Goal: Find specific page/section: Find specific page/section

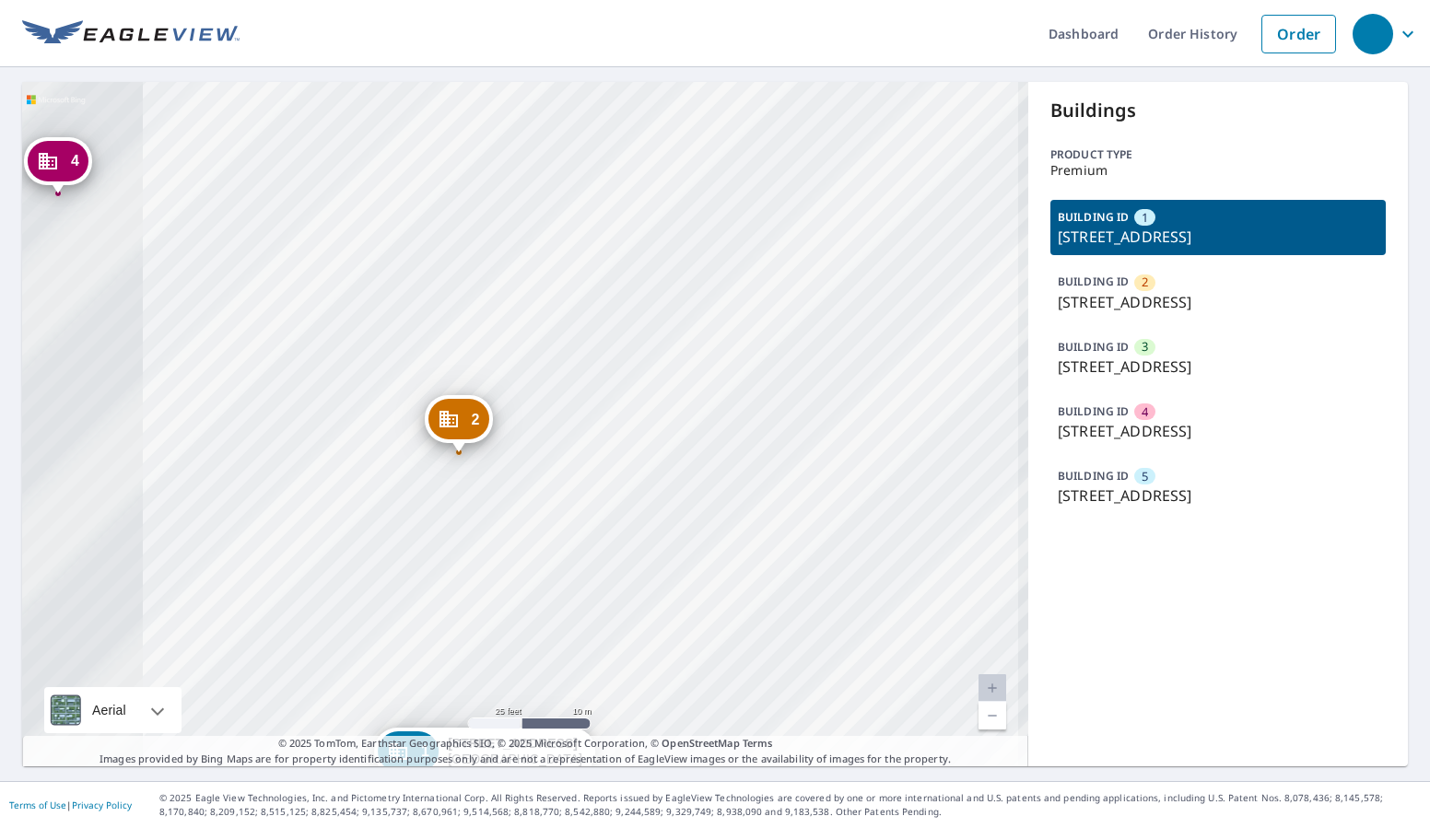
drag, startPoint x: 440, startPoint y: 416, endPoint x: 834, endPoint y: 285, distance: 414.9
click at [834, 285] on div "2 [STREET_ADDRESS] 3 [STREET_ADDRESS] 4 [STREET_ADDRESS] 5 [STREET_ADDRESS]-221…" at bounding box center [525, 424] width 1006 height 685
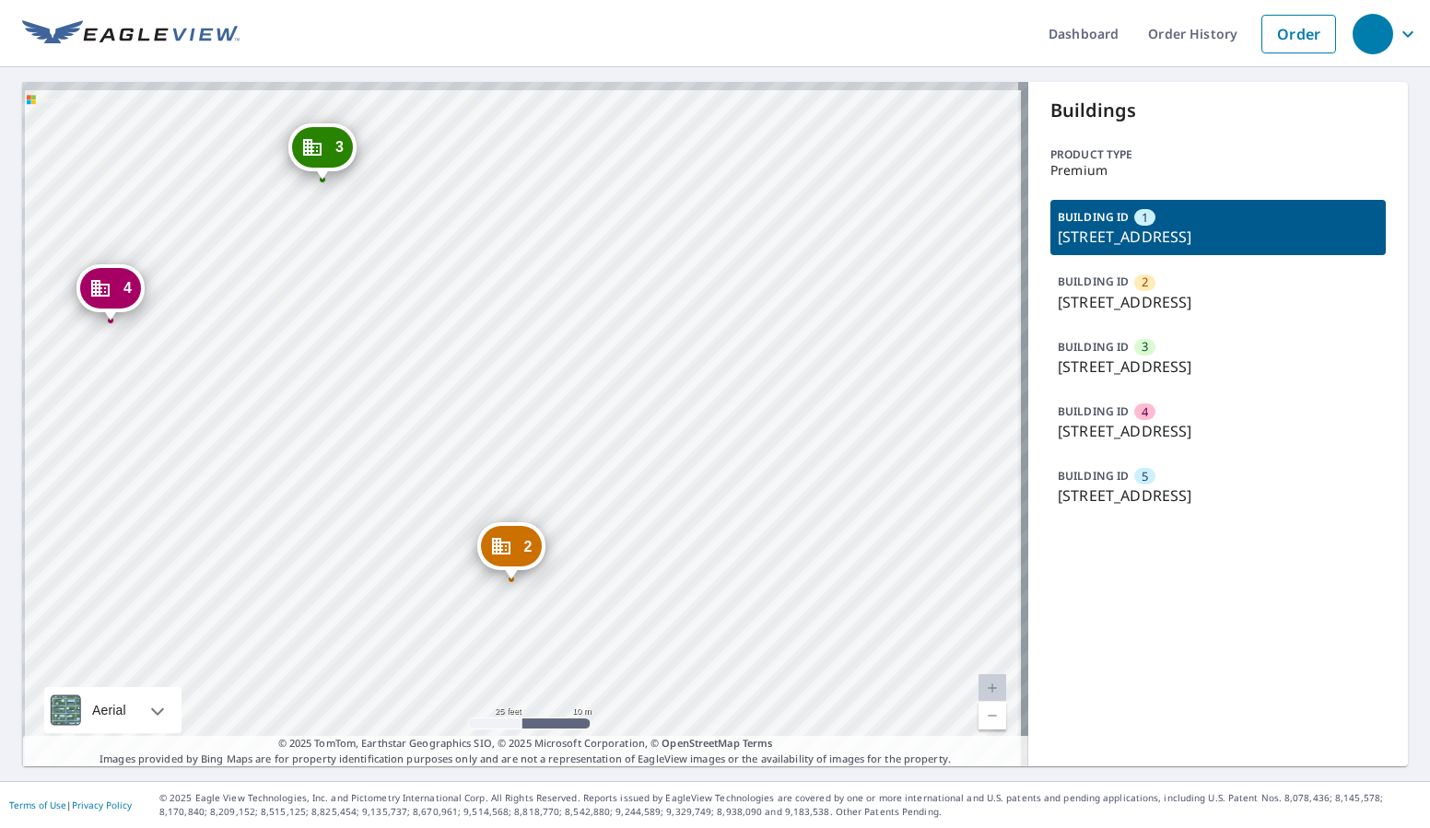
drag, startPoint x: 734, startPoint y: 361, endPoint x: 790, endPoint y: 493, distance: 142.9
click at [790, 493] on div "2 [STREET_ADDRESS] 3 [STREET_ADDRESS] 4 [STREET_ADDRESS] 5 [STREET_ADDRESS]-221…" at bounding box center [525, 424] width 1006 height 685
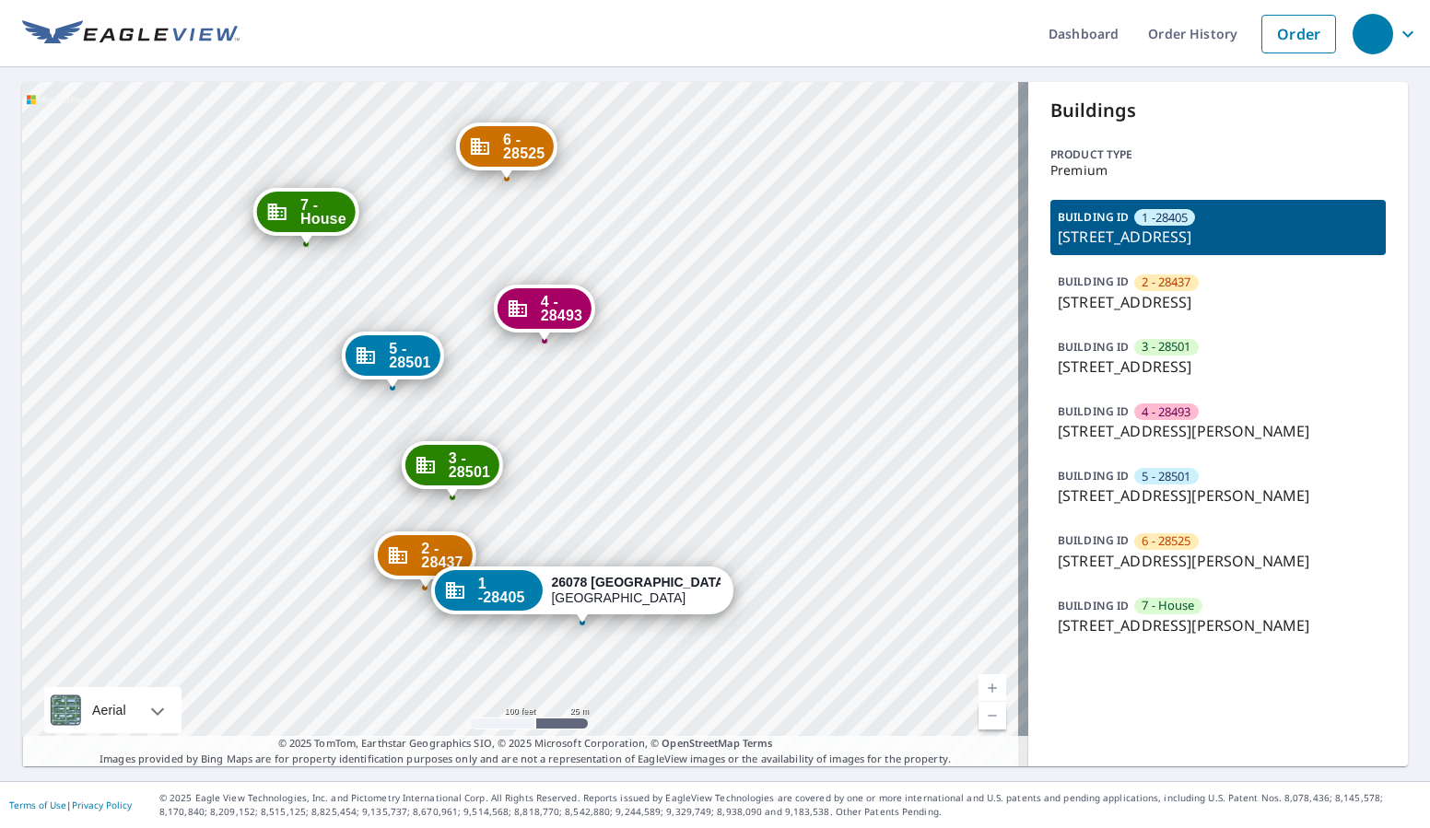
drag, startPoint x: 564, startPoint y: 330, endPoint x: 735, endPoint y: 324, distance: 171.5
click at [735, 324] on div "2 - 28437 28214 Maitrott St Southfield, MI 48034 3 - 28501 28260 Maitrott St So…" at bounding box center [525, 424] width 1006 height 685
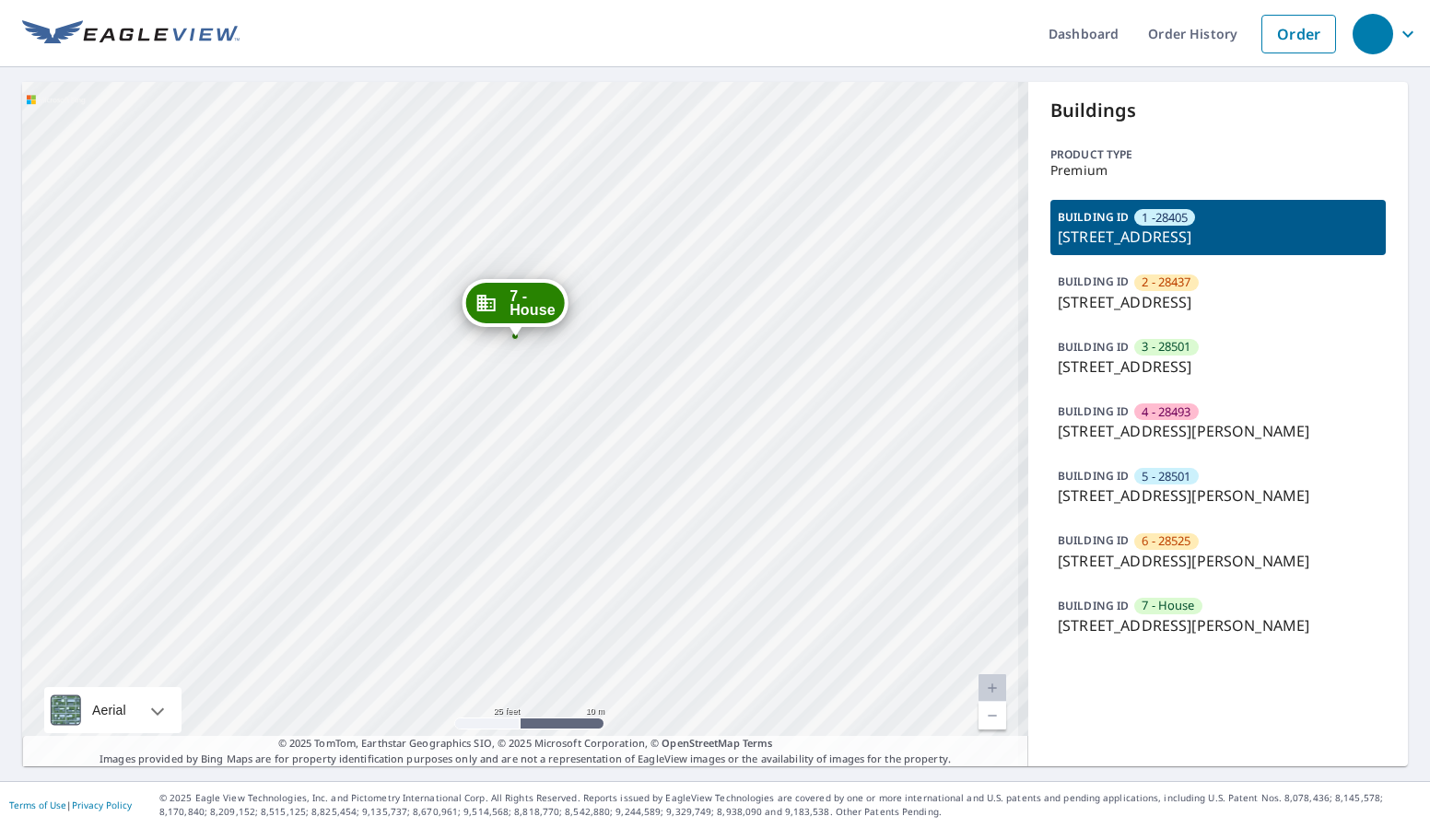
drag, startPoint x: 433, startPoint y: 285, endPoint x: 608, endPoint y: 397, distance: 208.0
click at [608, 397] on div "2 - 28437 28214 Maitrott St Southfield, MI 48034 3 - 28501 28260 Maitrott St So…" at bounding box center [525, 424] width 1006 height 685
